Goal: Register for event/course

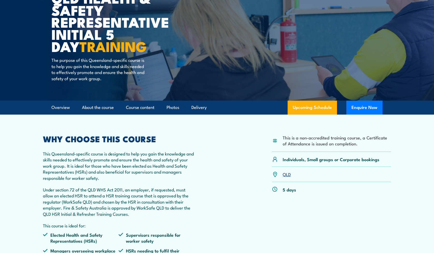
scroll to position [78, 0]
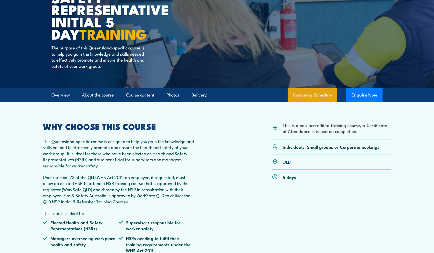
click at [310, 99] on link "Upcoming Schedule" at bounding box center [312, 95] width 49 height 14
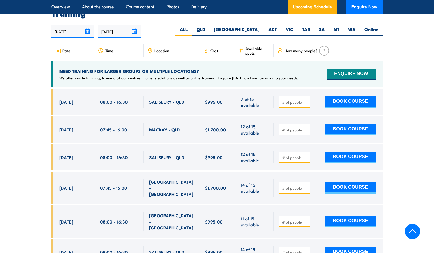
scroll to position [921, 0]
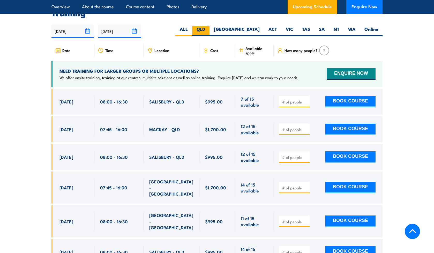
click at [210, 31] on label "QLD" at bounding box center [200, 31] width 17 height 10
click at [208, 29] on input "QLD" at bounding box center [206, 27] width 3 height 3
radio input "true"
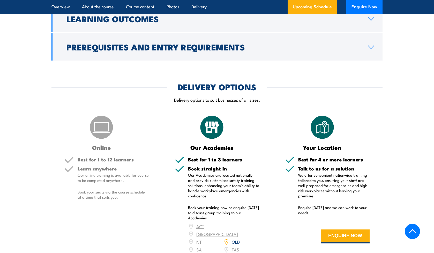
scroll to position [533, 0]
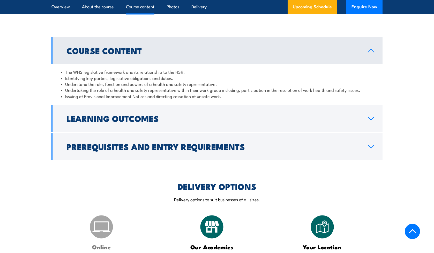
click at [391, 59] on section "Course Content The WHS legislative framework and its relationship to the HSR. I…" at bounding box center [217, 98] width 434 height 123
